Goal: Task Accomplishment & Management: Complete application form

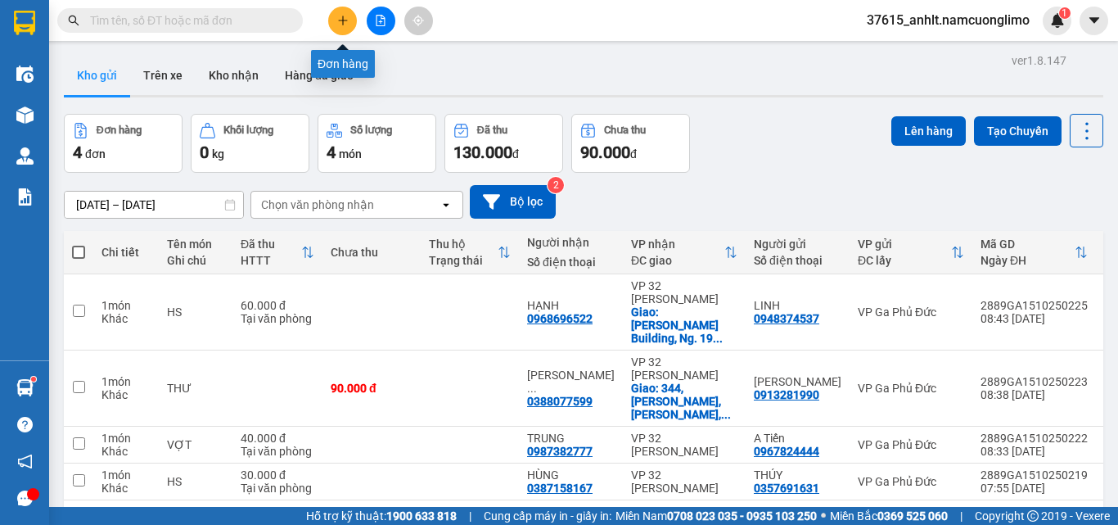
click at [339, 26] on button at bounding box center [342, 21] width 29 height 29
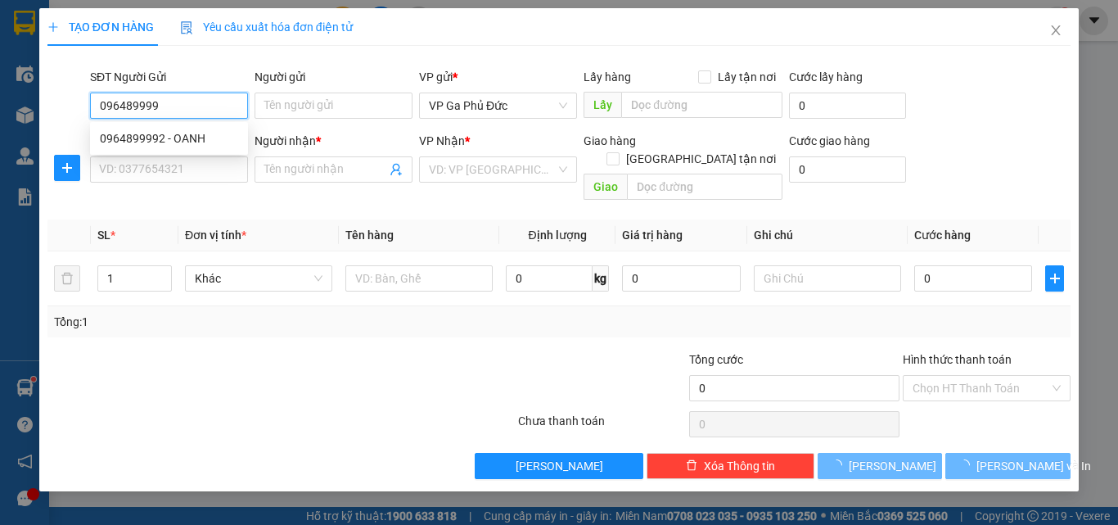
type input "0964899992"
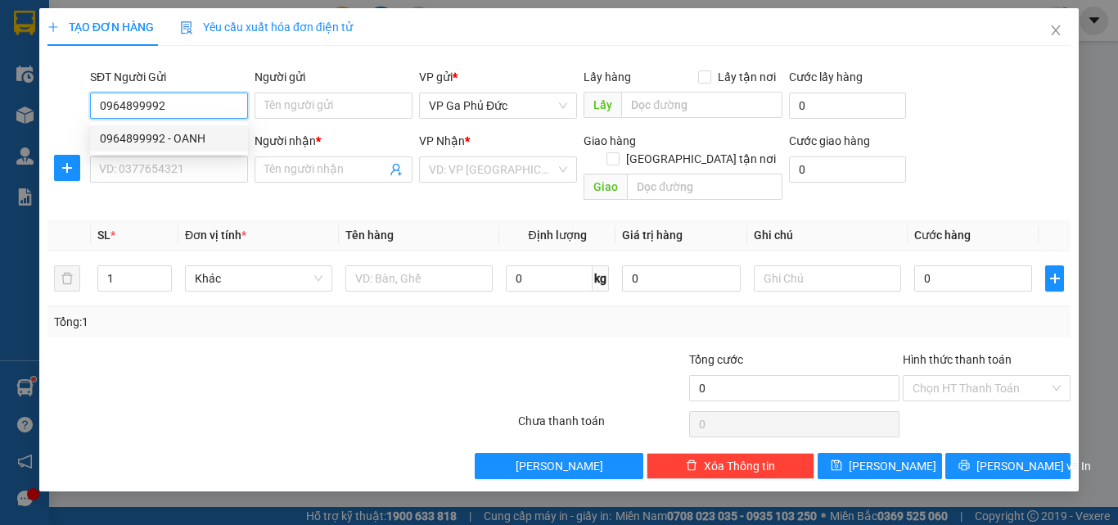
click at [162, 143] on div "0964899992 - OANH" at bounding box center [169, 138] width 138 height 18
type input "OANH"
type input "0964899992"
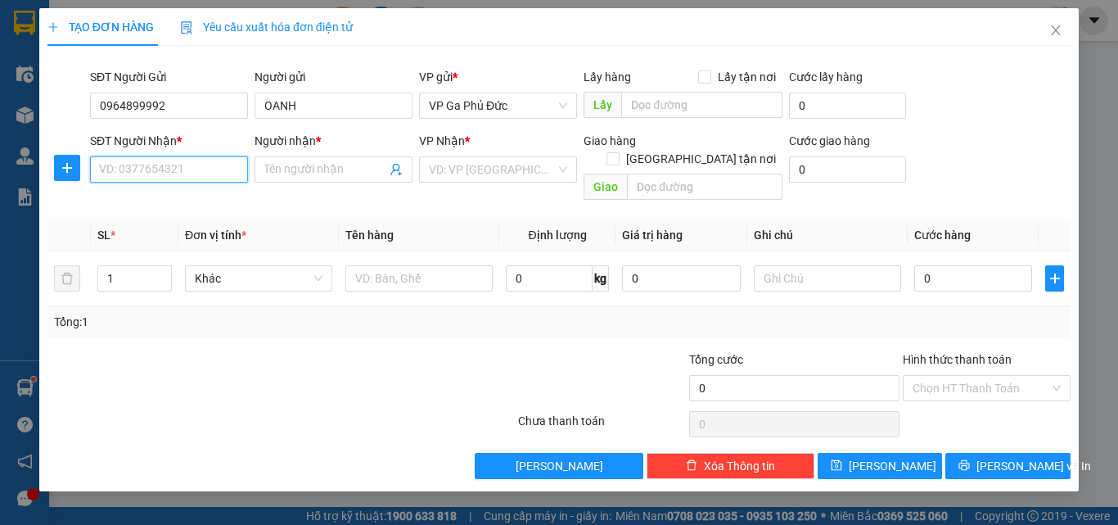
click at [151, 166] on input "SĐT Người Nhận *" at bounding box center [169, 169] width 158 height 26
click at [185, 204] on div "0904905089 - QUYỀN" at bounding box center [169, 202] width 138 height 18
type input "0904905089"
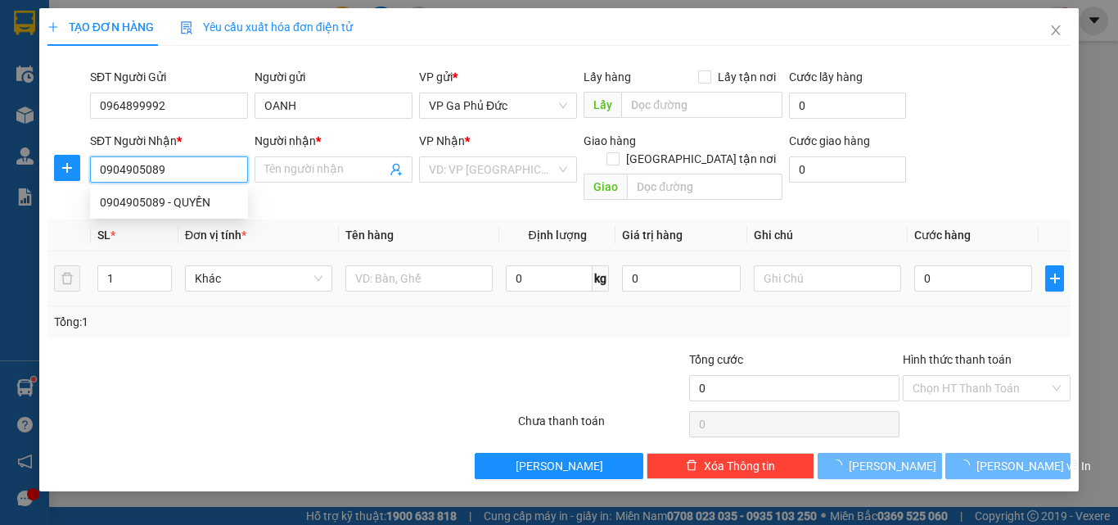
type input "QUYỀN"
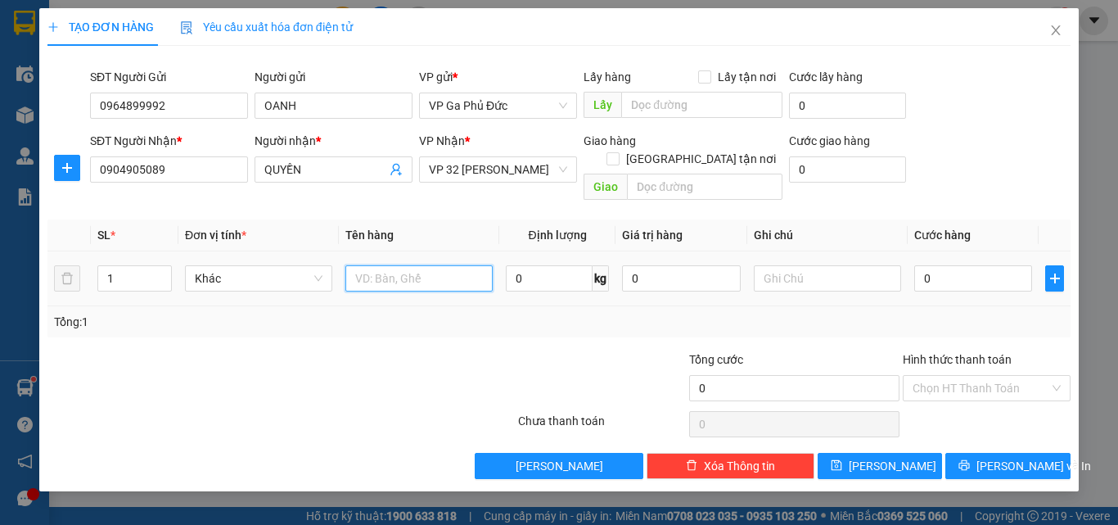
click at [416, 271] on input "text" at bounding box center [418, 278] width 147 height 26
type input "MẪU"
type input "5"
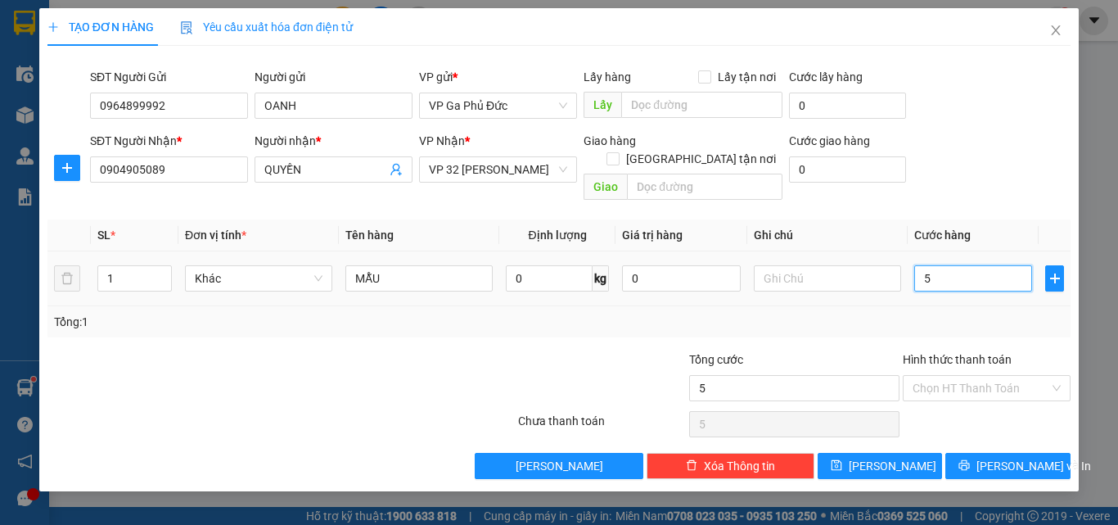
type input "50"
type input "500"
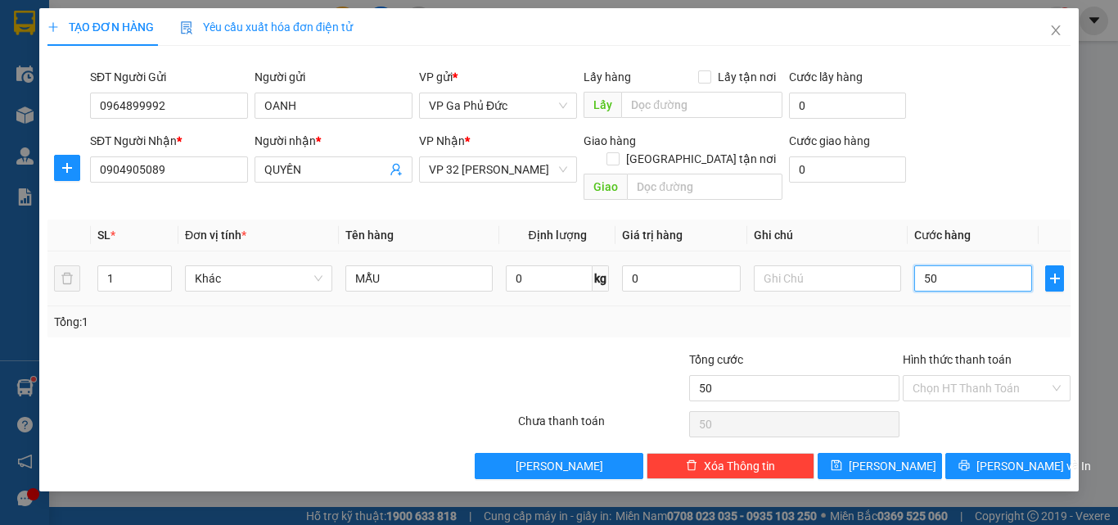
type input "500"
type input "5.000"
type input "50.000"
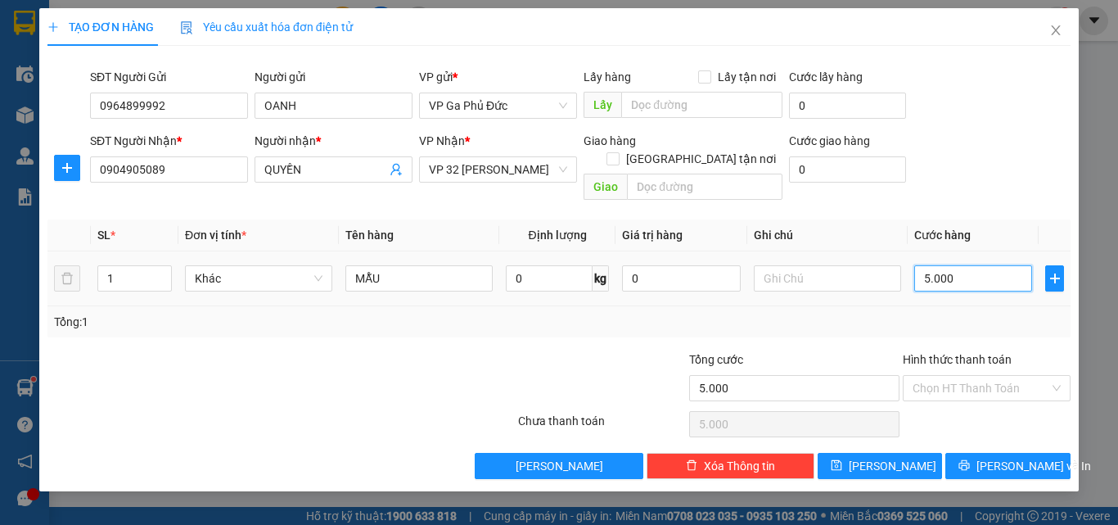
type input "50.000"
click at [1017, 457] on span "[PERSON_NAME] và In" at bounding box center [1033, 466] width 115 height 18
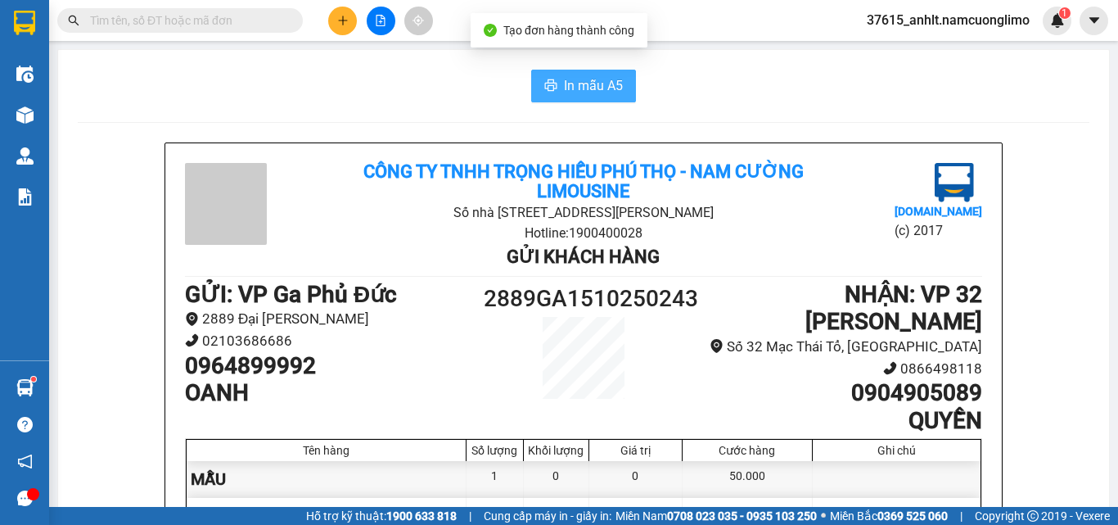
click at [582, 86] on span "In mẫu A5" at bounding box center [593, 85] width 59 height 20
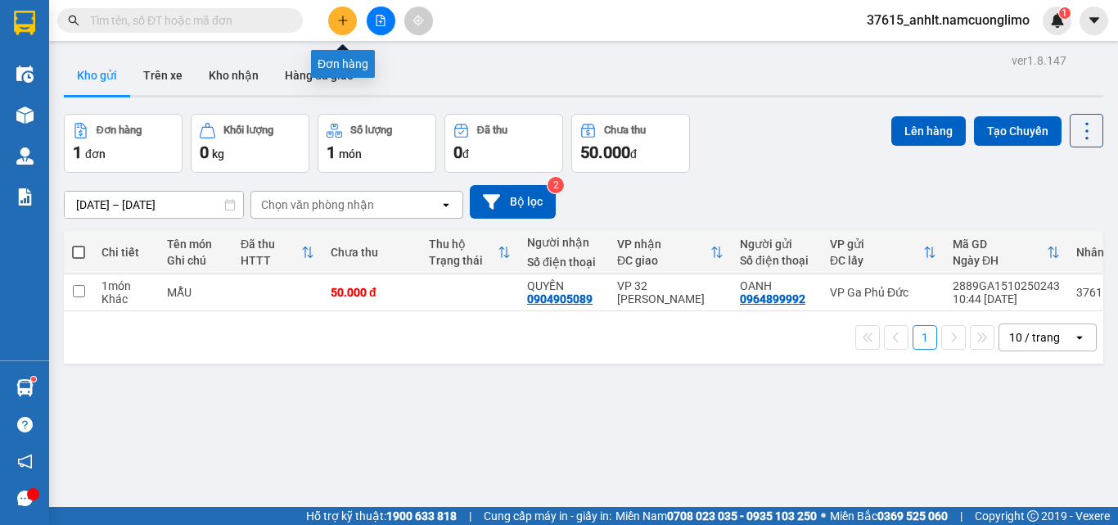
click at [341, 24] on icon "plus" at bounding box center [342, 20] width 11 height 11
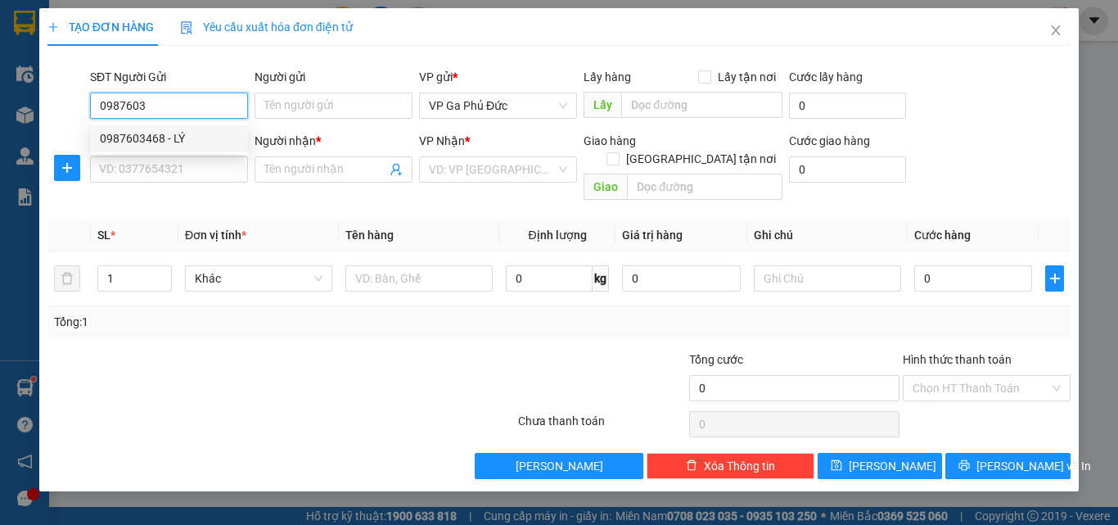
click at [200, 141] on div "0987603468 - LÝ" at bounding box center [169, 138] width 138 height 18
type input "0987603468"
type input "LÝ"
type input "0987603468"
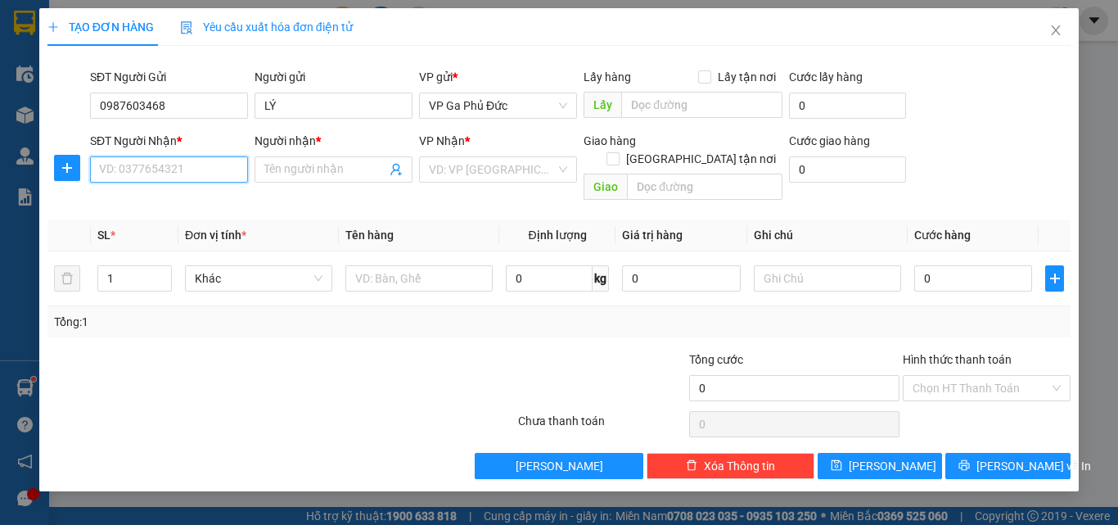
click at [210, 168] on input "SĐT Người Nhận *" at bounding box center [169, 169] width 158 height 26
click at [210, 228] on div "0987106188 - QUỲNH" at bounding box center [169, 228] width 138 height 18
type input "0987106188"
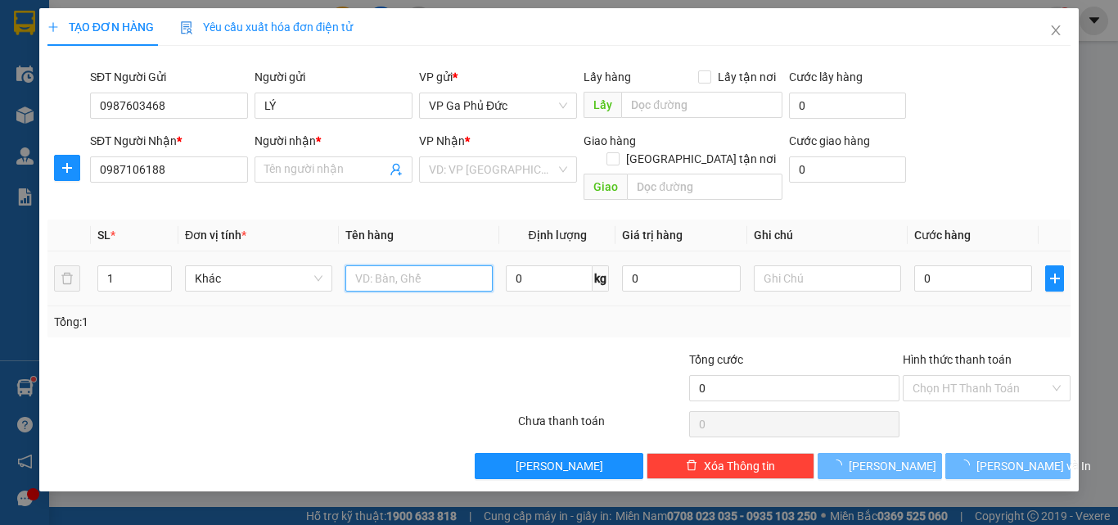
click at [385, 265] on input "text" at bounding box center [418, 278] width 147 height 26
type input "QUỲNH"
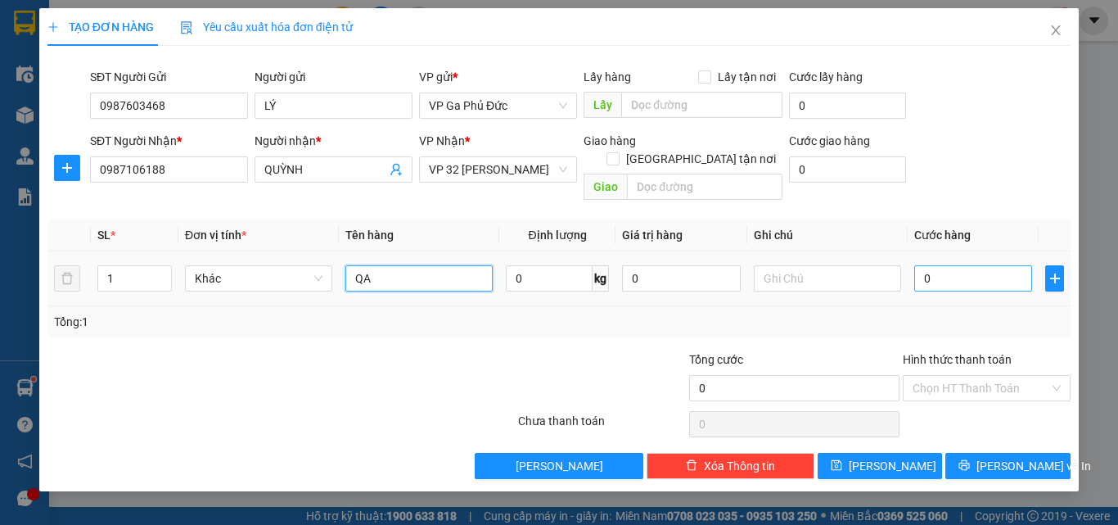
type input "QA"
click at [960, 267] on input "0" at bounding box center [973, 278] width 118 height 26
type input "4"
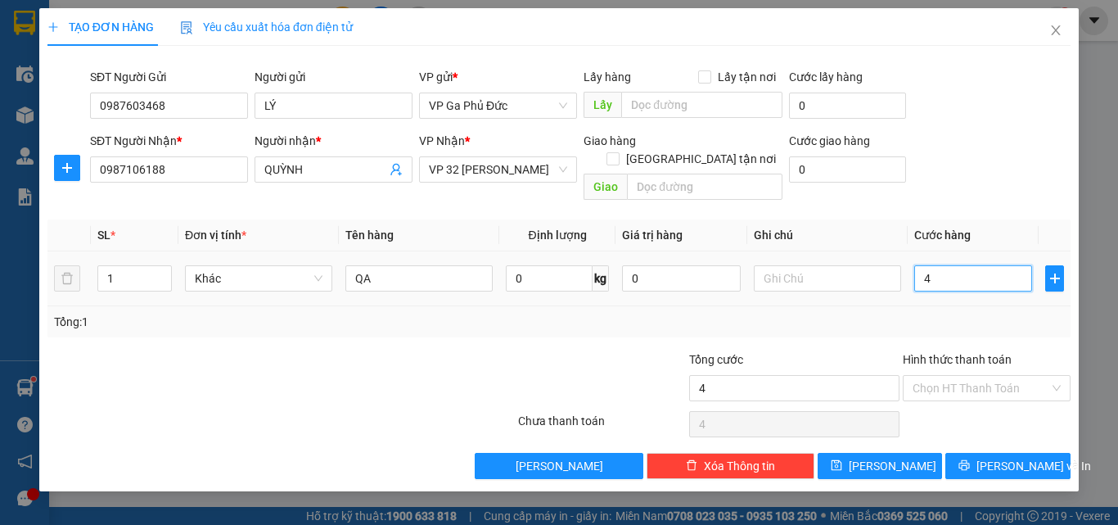
type input "40"
type input "400"
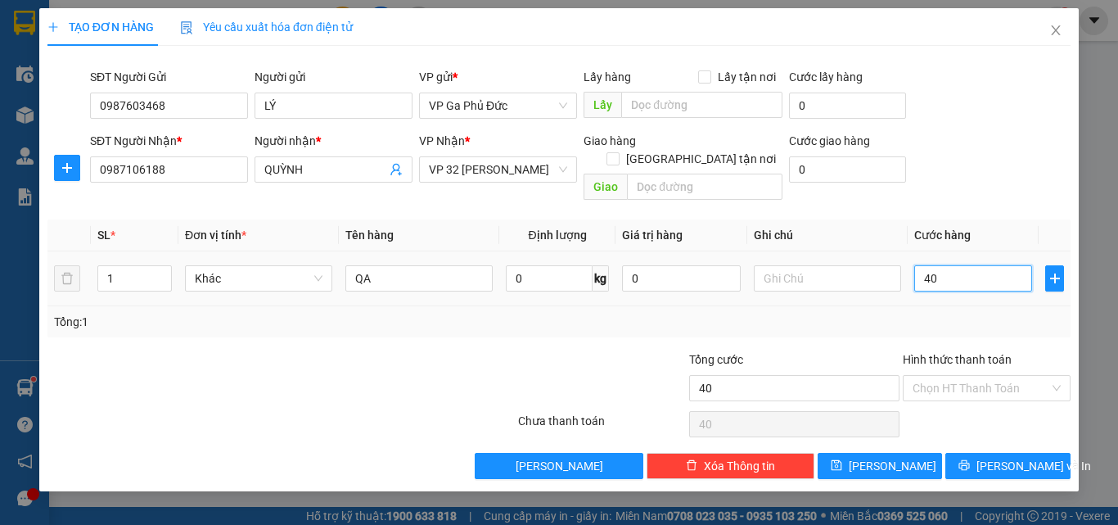
type input "400"
type input "4.000"
type input "40.000"
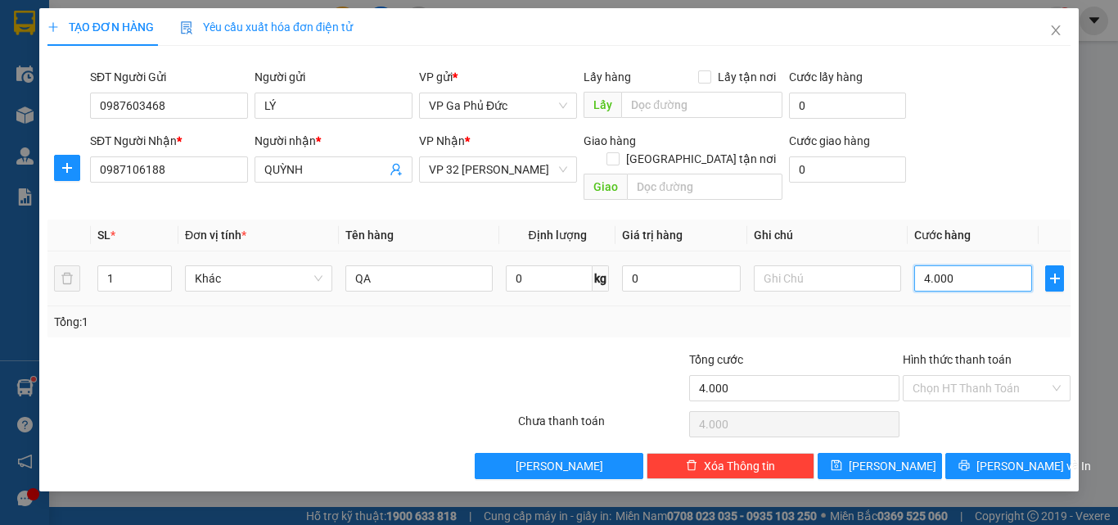
type input "40.000"
click at [1015, 457] on span "[PERSON_NAME] và In" at bounding box center [1033, 466] width 115 height 18
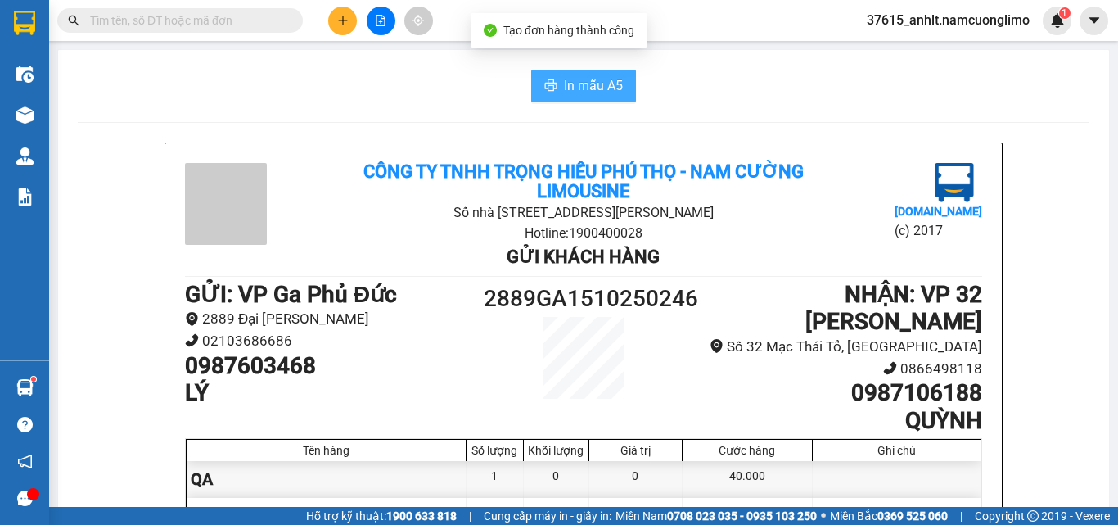
click at [611, 79] on span "In mẫu A5" at bounding box center [593, 85] width 59 height 20
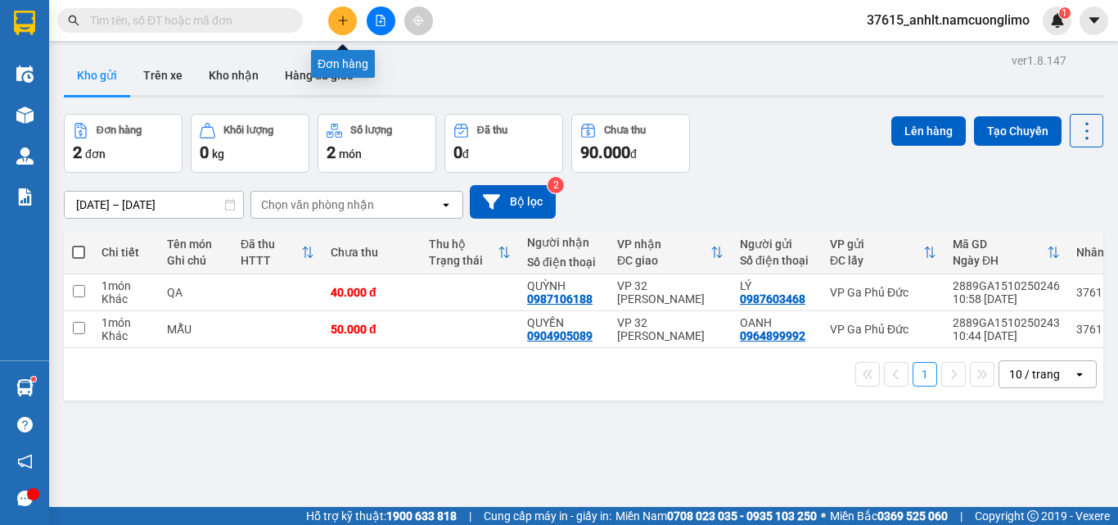
click at [346, 14] on button at bounding box center [342, 21] width 29 height 29
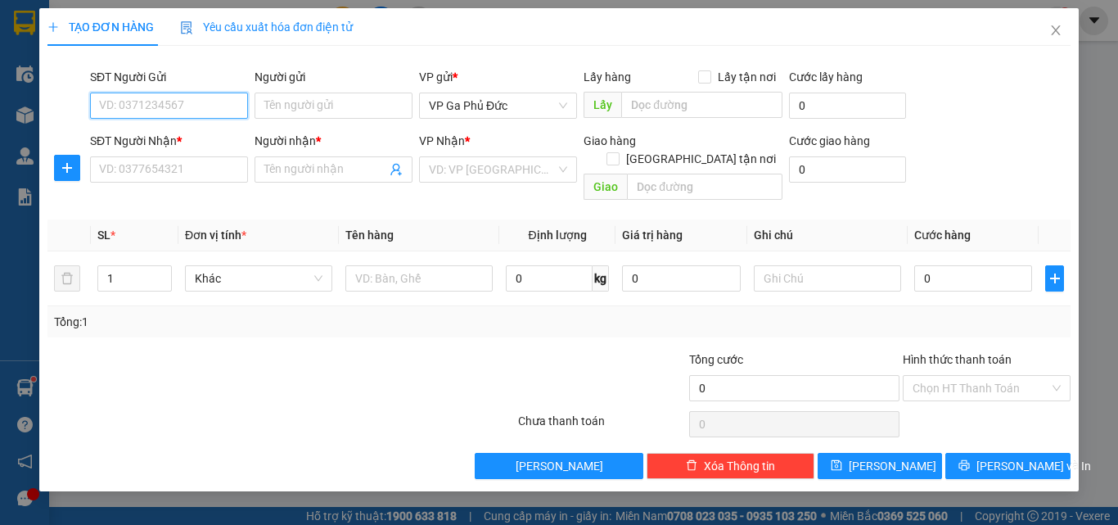
click at [153, 105] on input "SĐT Người Gửi" at bounding box center [169, 105] width 158 height 26
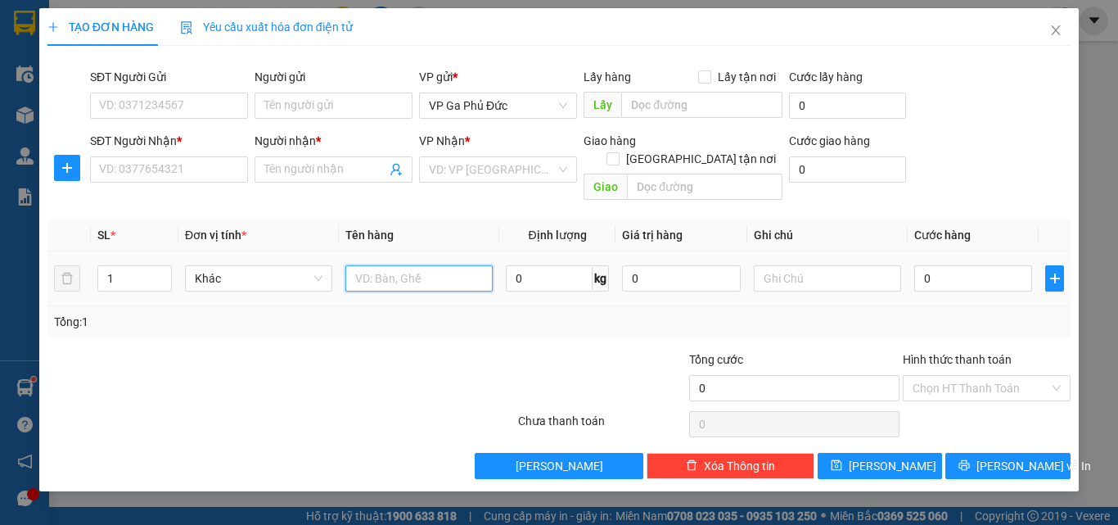
drag, startPoint x: 387, startPoint y: 254, endPoint x: 388, endPoint y: 268, distance: 14.8
click at [390, 265] on input "text" at bounding box center [418, 278] width 147 height 26
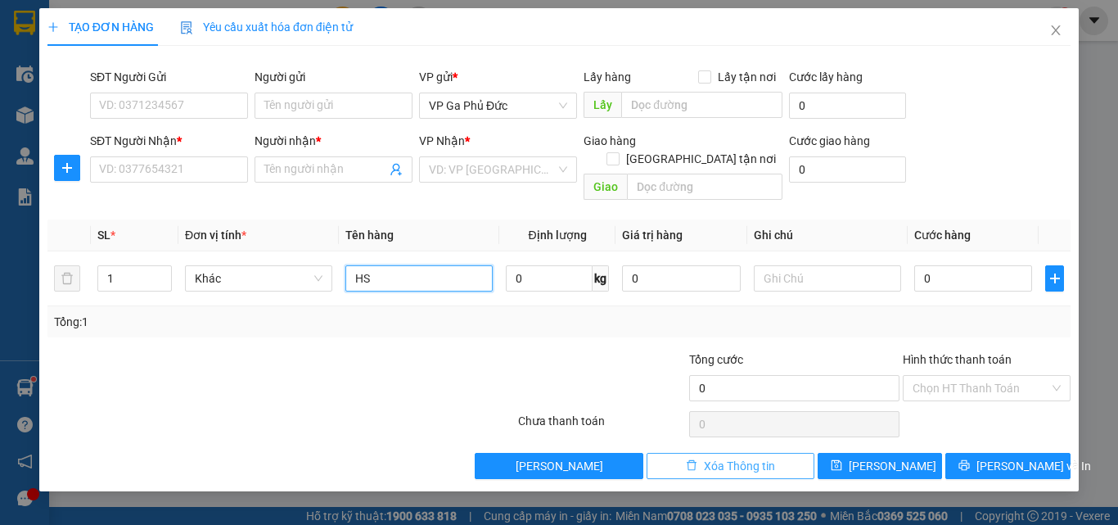
type input "HS"
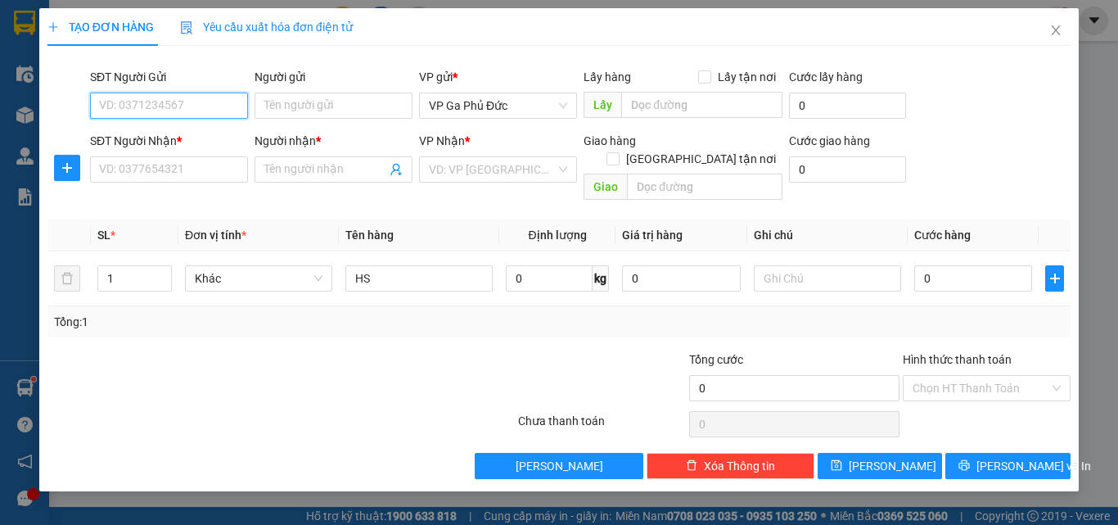
click at [203, 110] on input "SĐT Người Gửi" at bounding box center [169, 105] width 158 height 26
type input "0979828514"
click at [187, 142] on div "0979828514 - [GEOGRAPHIC_DATA]" at bounding box center [192, 138] width 184 height 18
type input "NGA"
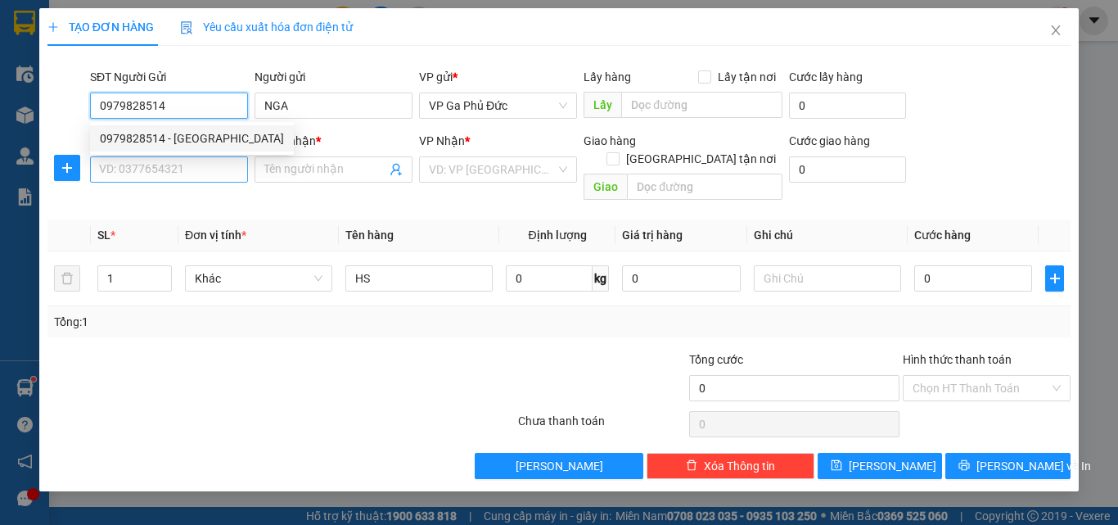
type input "0979828514"
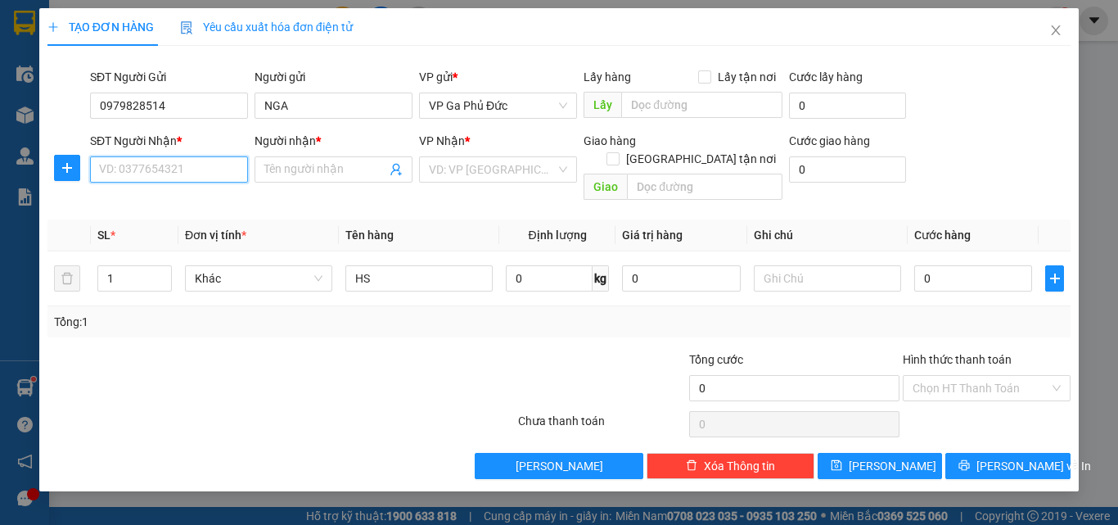
click at [196, 165] on input "SĐT Người Nhận *" at bounding box center [169, 169] width 158 height 26
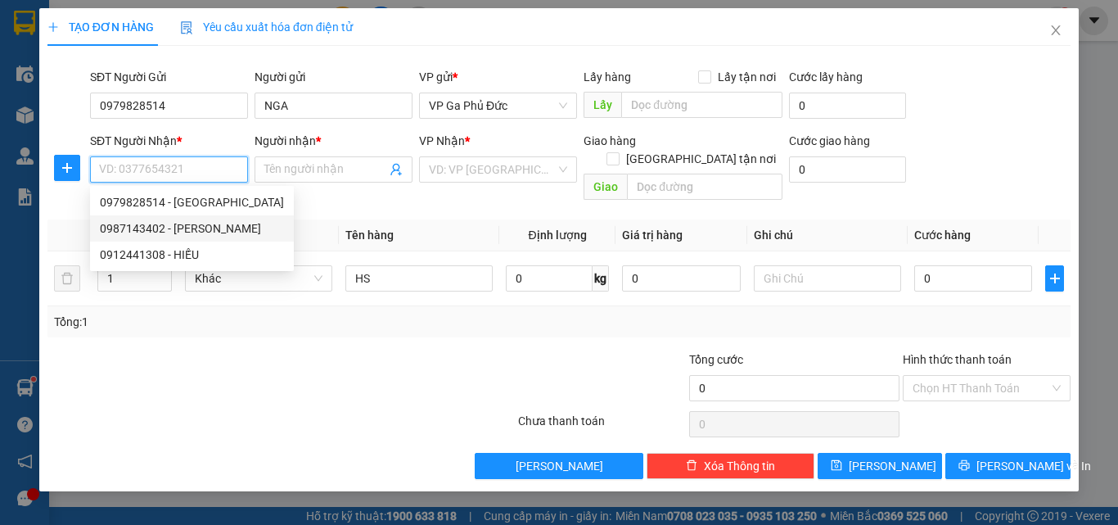
click at [197, 236] on div "0987143402 - [PERSON_NAME]" at bounding box center [192, 228] width 184 height 18
type input "0987143402"
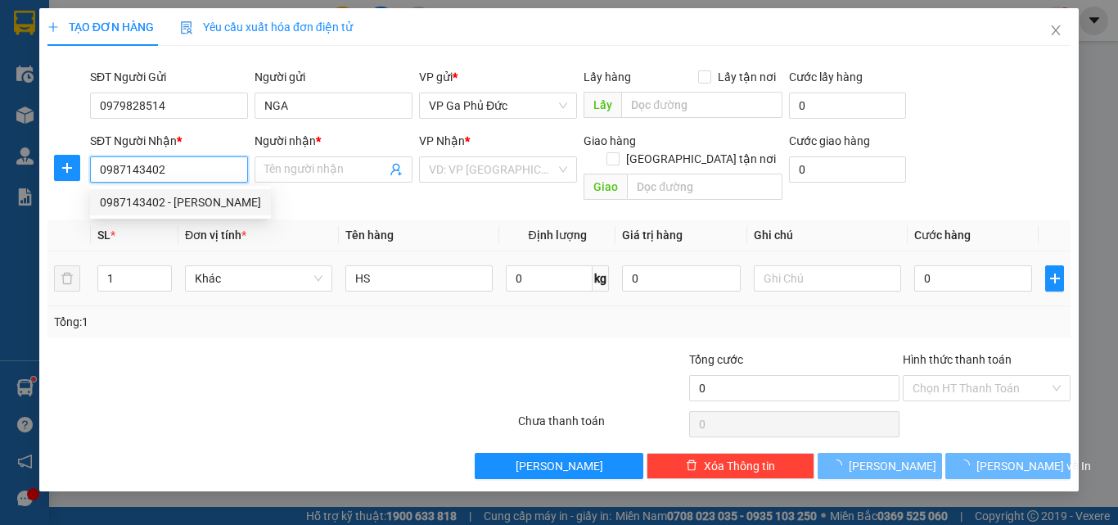
type input "[PERSON_NAME]"
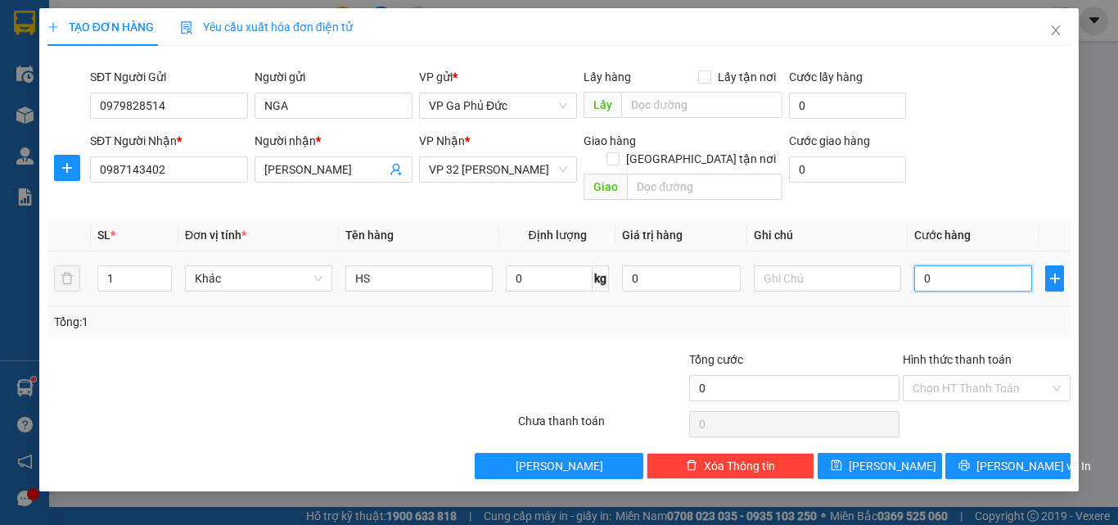
click at [964, 265] on input "0" at bounding box center [973, 278] width 118 height 26
type input "3"
type input "30"
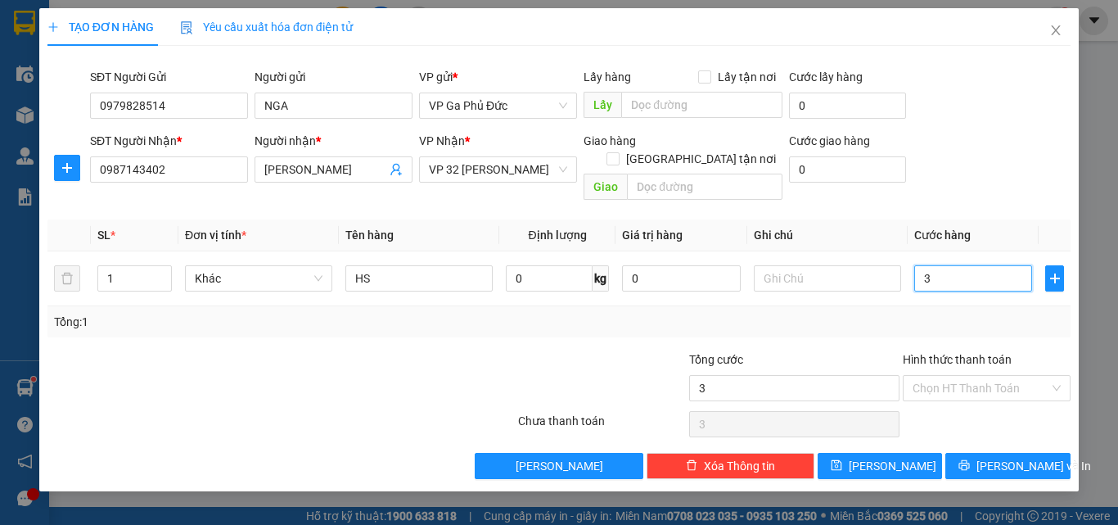
type input "30"
type input "300"
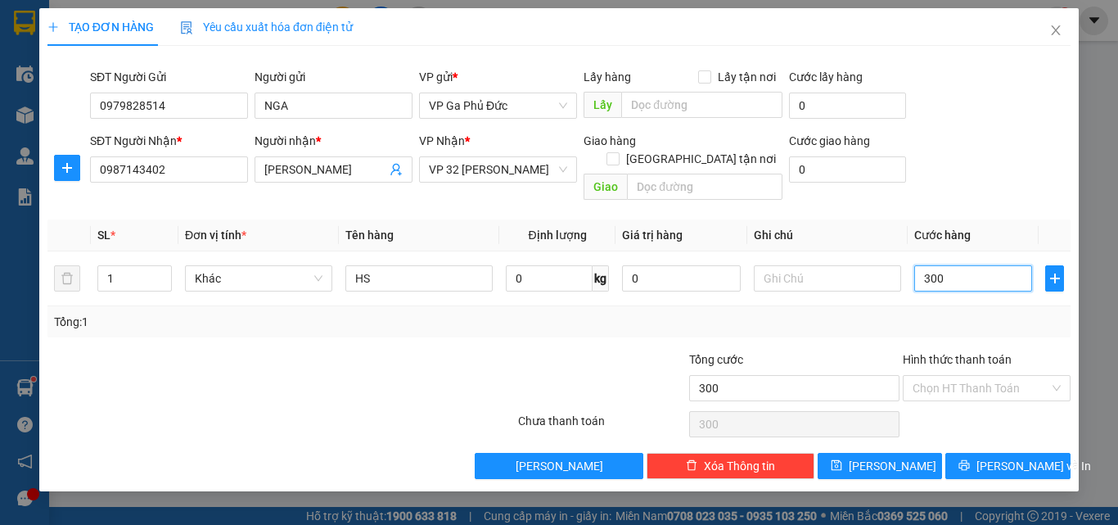
type input "3.000"
type input "30.000"
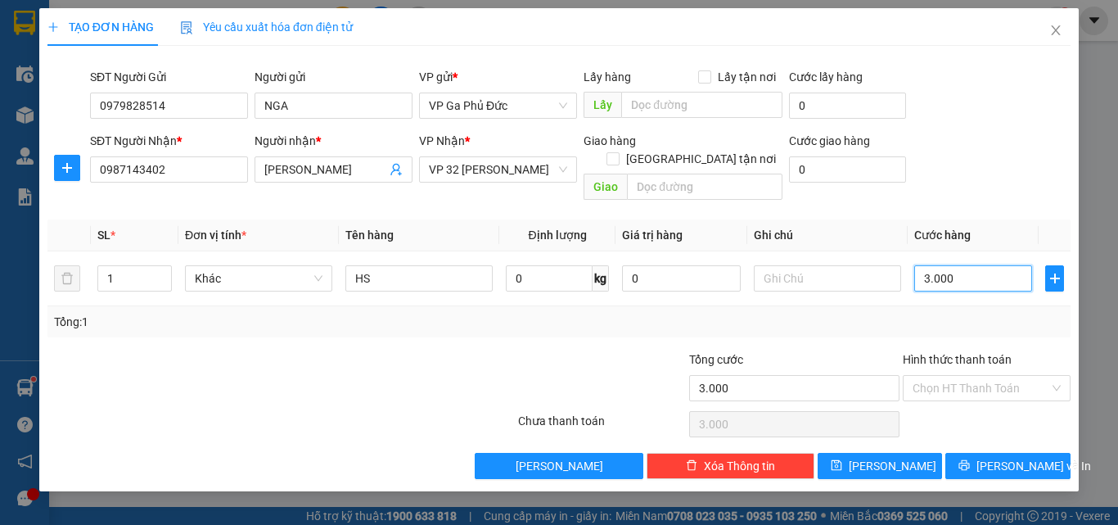
type input "30.000"
drag, startPoint x: 994, startPoint y: 448, endPoint x: 996, endPoint y: 456, distance: 8.3
click at [996, 457] on span "[PERSON_NAME] và In" at bounding box center [1033, 466] width 115 height 18
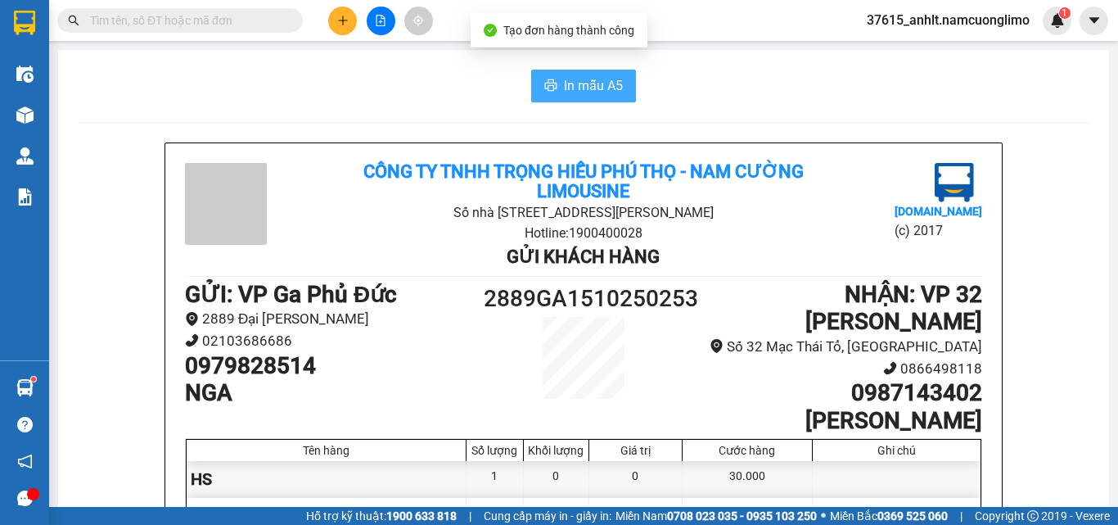
click at [576, 87] on span "In mẫu A5" at bounding box center [593, 85] width 59 height 20
